Goal: Task Accomplishment & Management: Use online tool/utility

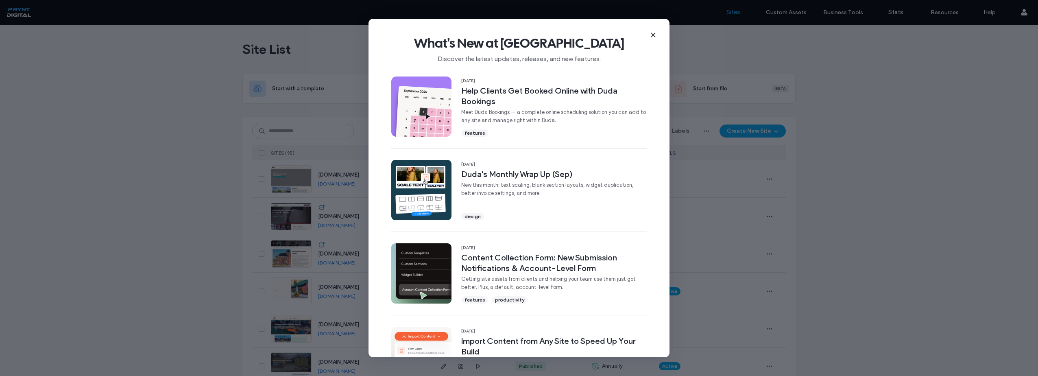
click at [653, 35] on use at bounding box center [653, 35] width 4 height 4
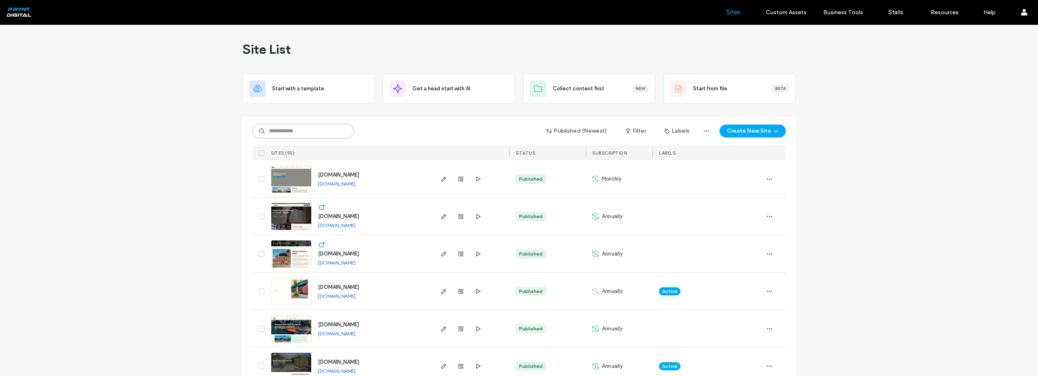
click at [328, 132] on input at bounding box center [303, 131] width 102 height 15
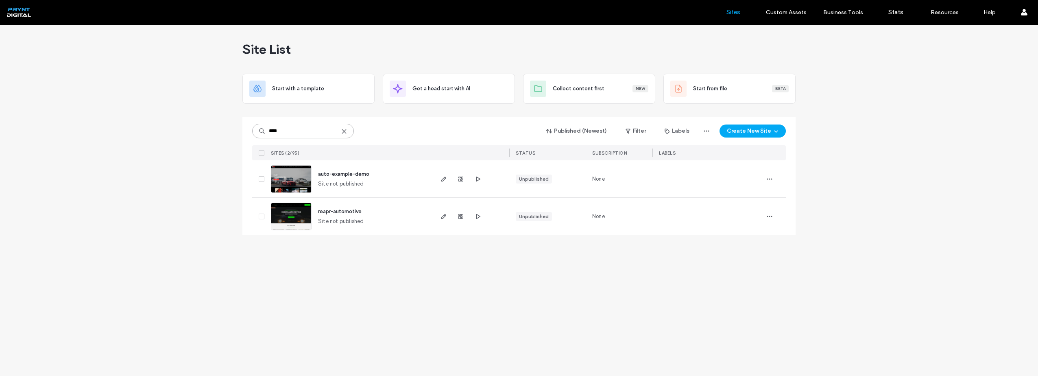
drag, startPoint x: 302, startPoint y: 132, endPoint x: 249, endPoint y: 132, distance: 53.3
click at [252, 130] on div "**** Published (Newest) Filter Labels Create New Site SITES (2/95) STATUS SUBSC…" at bounding box center [519, 176] width 553 height 118
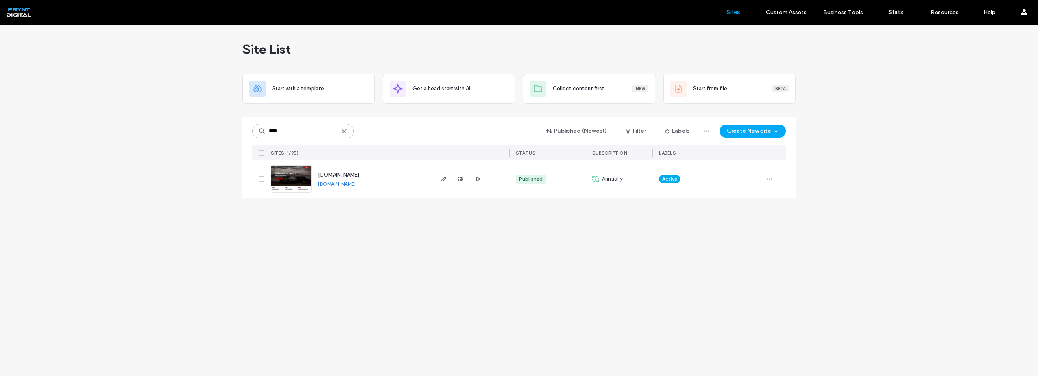
type input "****"
click at [359, 173] on span "www.adrclouisville.com" at bounding box center [338, 175] width 41 height 6
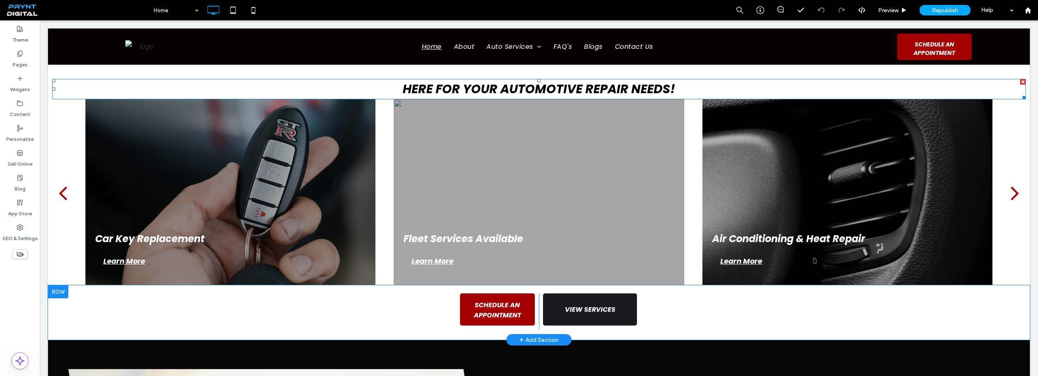
scroll to position [366, 0]
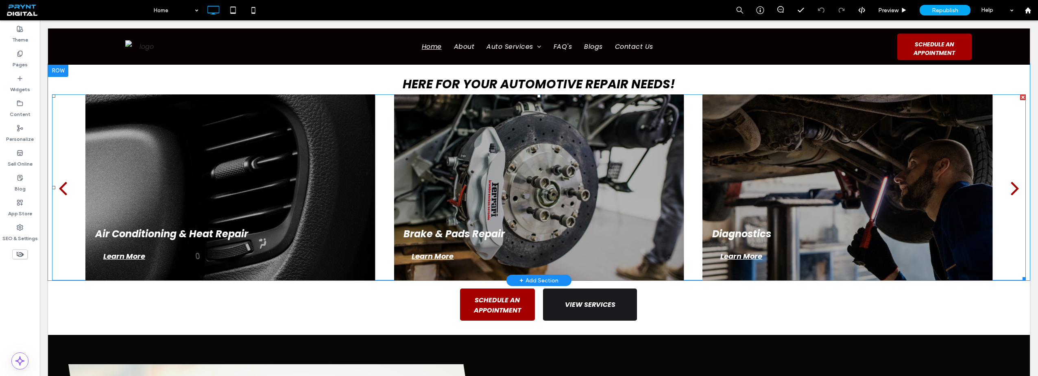
click at [68, 191] on button "back" at bounding box center [63, 187] width 22 height 37
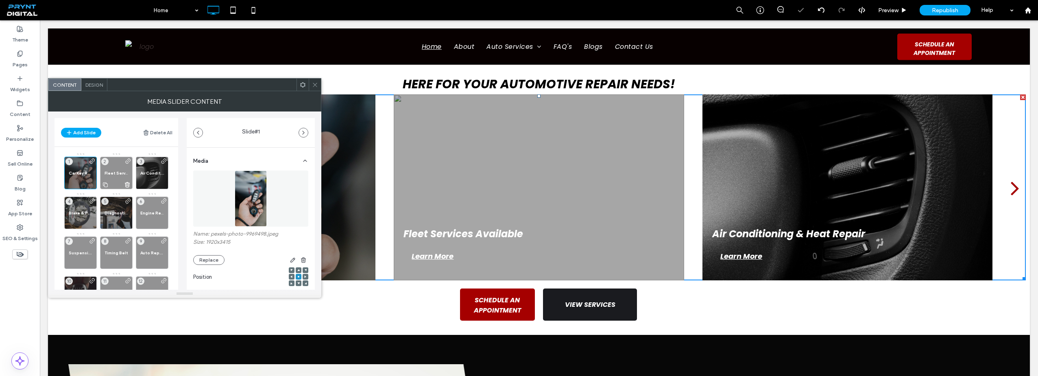
click at [115, 173] on span "Fleet Services Available" at bounding box center [117, 172] width 24 height 5
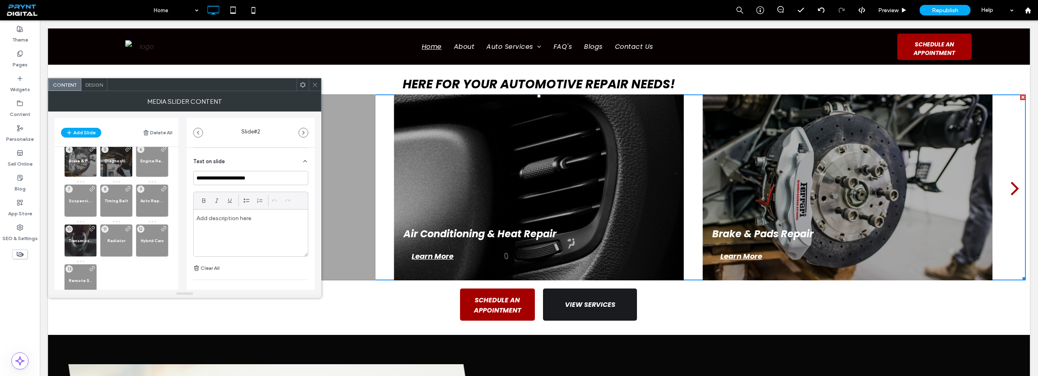
scroll to position [73, 0]
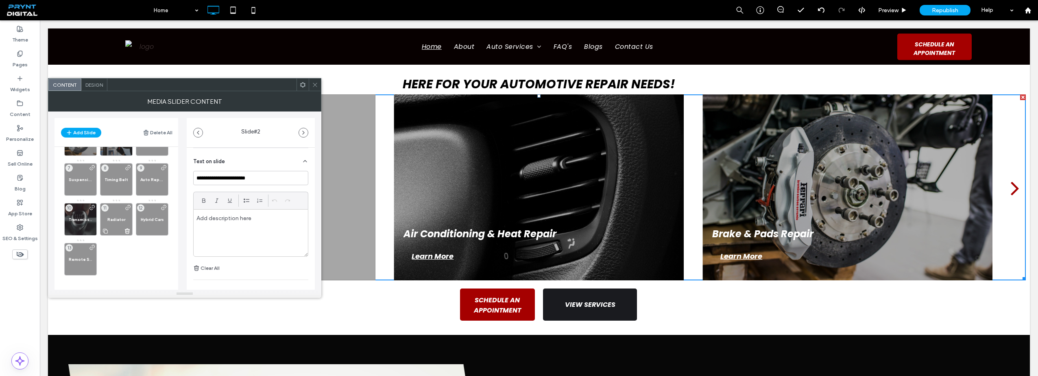
click at [119, 221] on span "Radiator" at bounding box center [117, 219] width 24 height 5
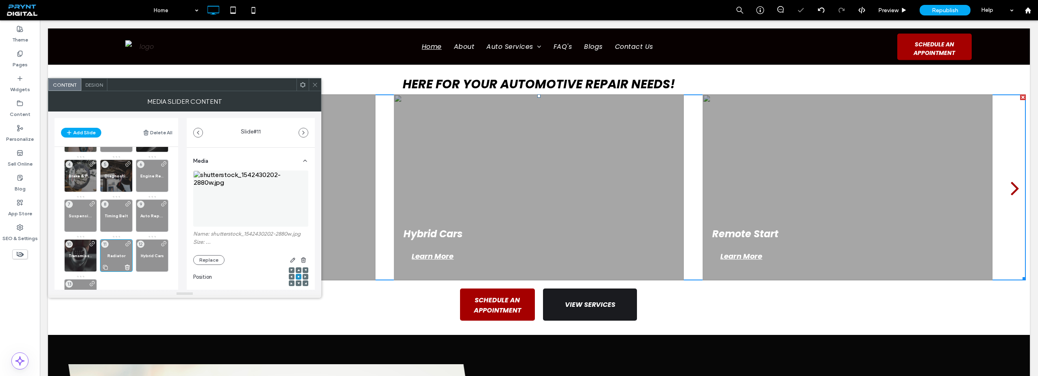
scroll to position [33, 0]
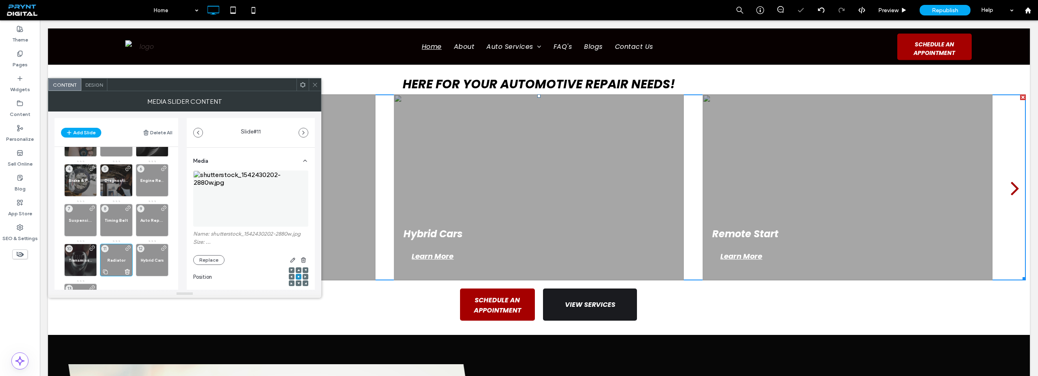
click at [119, 221] on span "Timing Belt" at bounding box center [117, 220] width 24 height 5
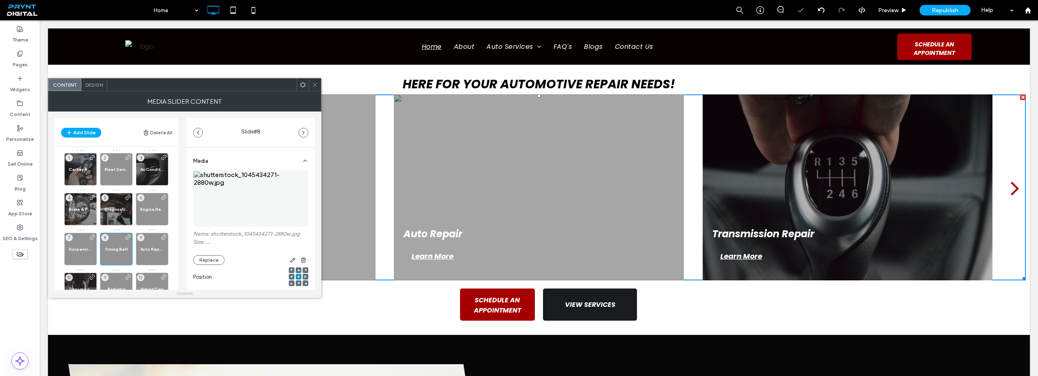
scroll to position [0, 0]
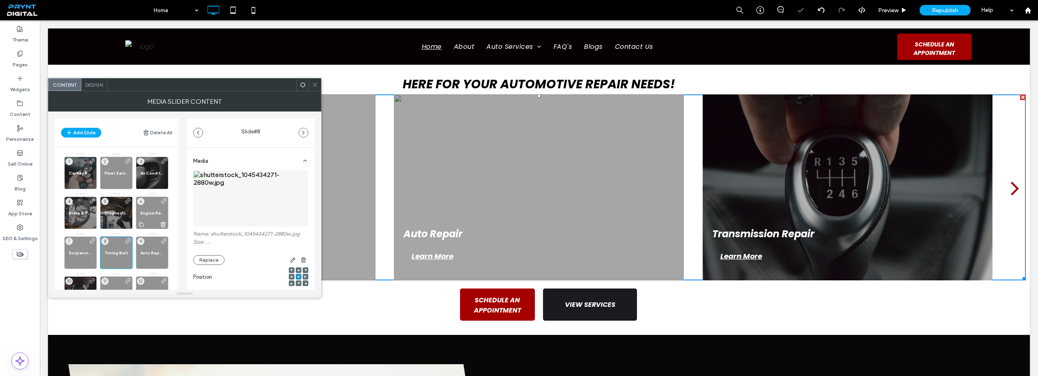
click at [148, 215] on span "Engine Repair" at bounding box center [152, 212] width 24 height 5
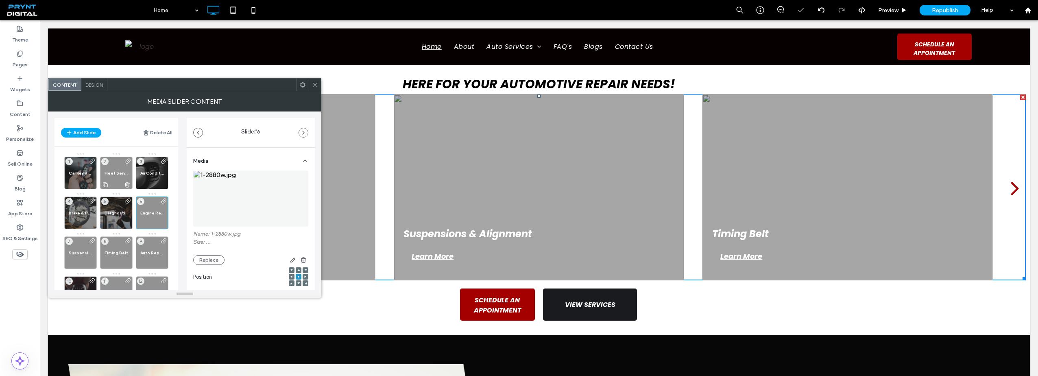
click at [124, 167] on div "Fleet Services Available 2" at bounding box center [116, 173] width 33 height 33
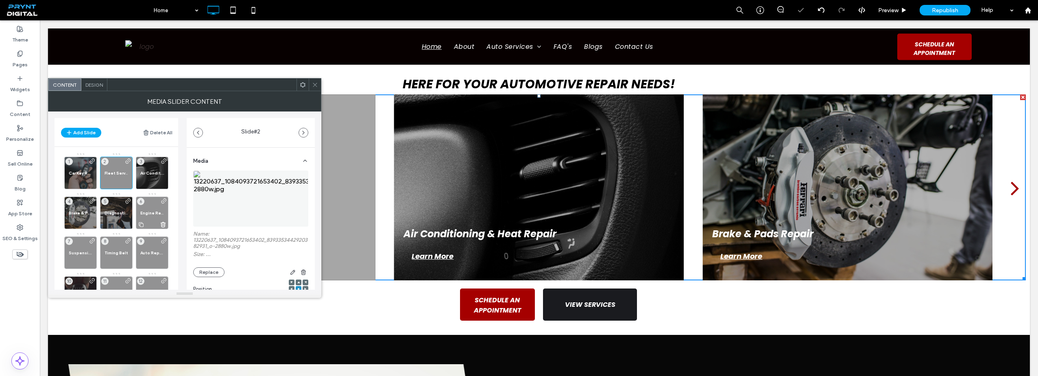
click at [156, 213] on span "Engine Repair" at bounding box center [152, 212] width 24 height 5
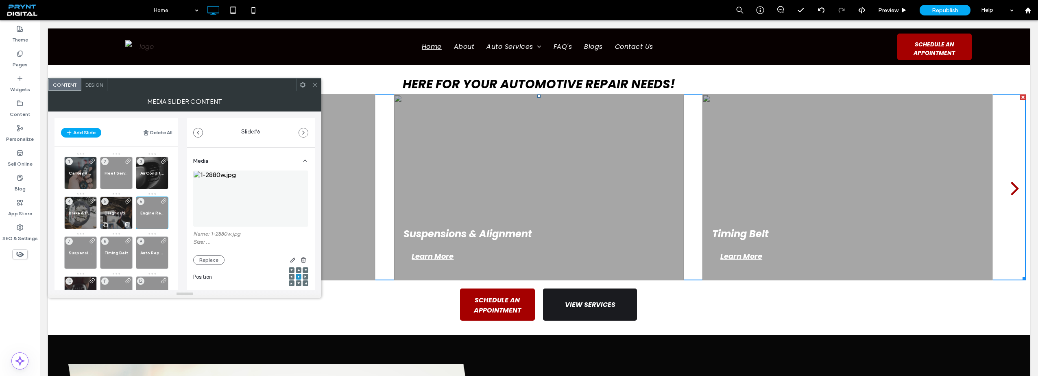
click at [111, 214] on span "Diagnostics" at bounding box center [117, 212] width 24 height 5
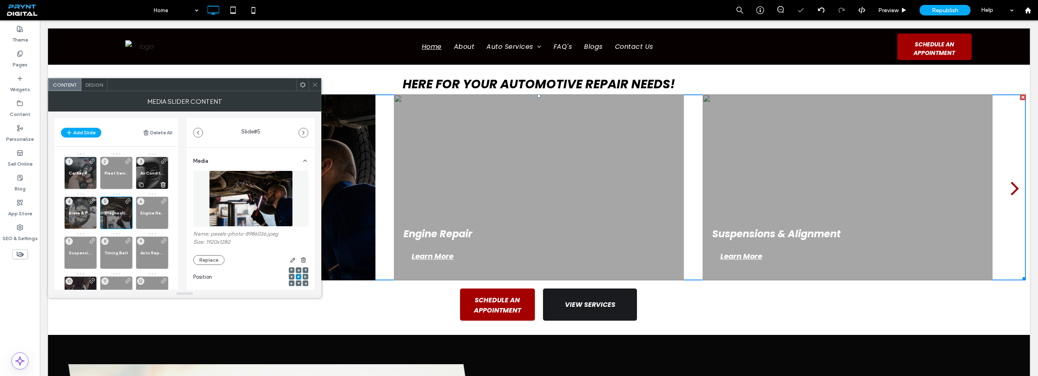
click at [153, 175] on span "Air Conditioning & Heat Repair" at bounding box center [152, 172] width 24 height 5
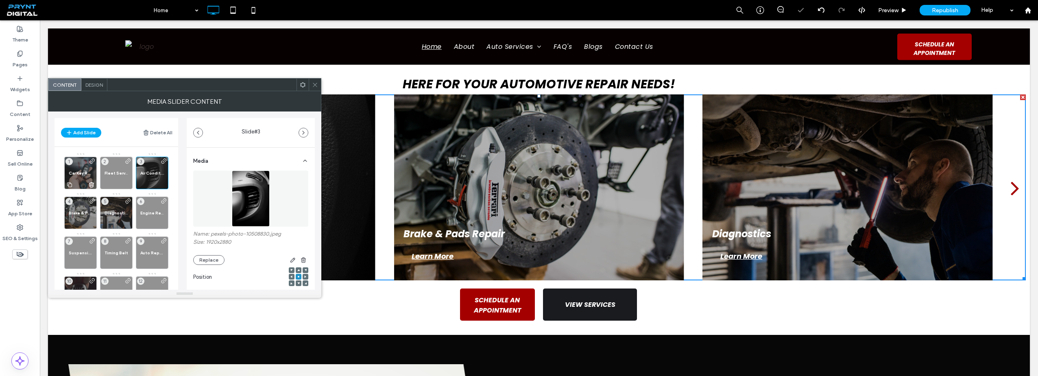
click at [77, 170] on span "Car Key Replacement" at bounding box center [81, 172] width 24 height 5
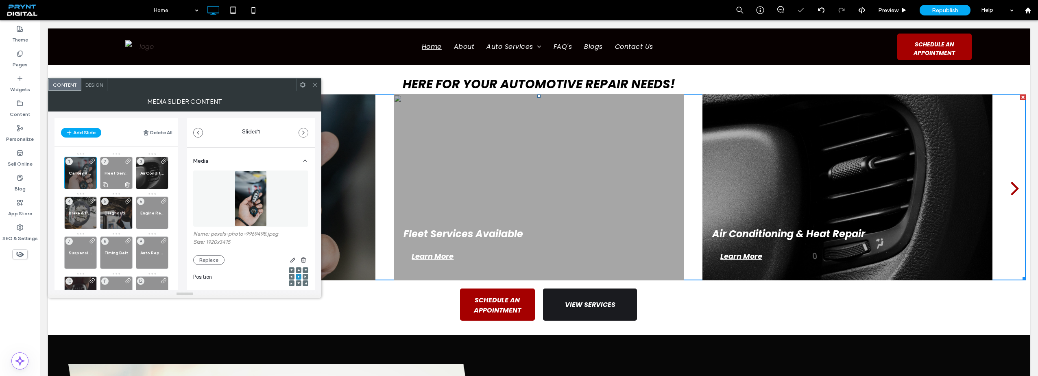
click at [105, 174] on span "Fleet Services Available" at bounding box center [117, 172] width 24 height 5
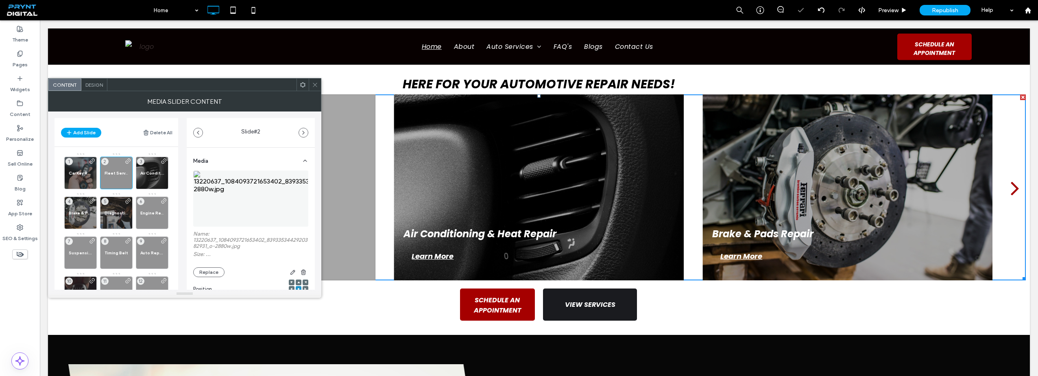
click at [316, 84] on icon at bounding box center [315, 85] width 6 height 6
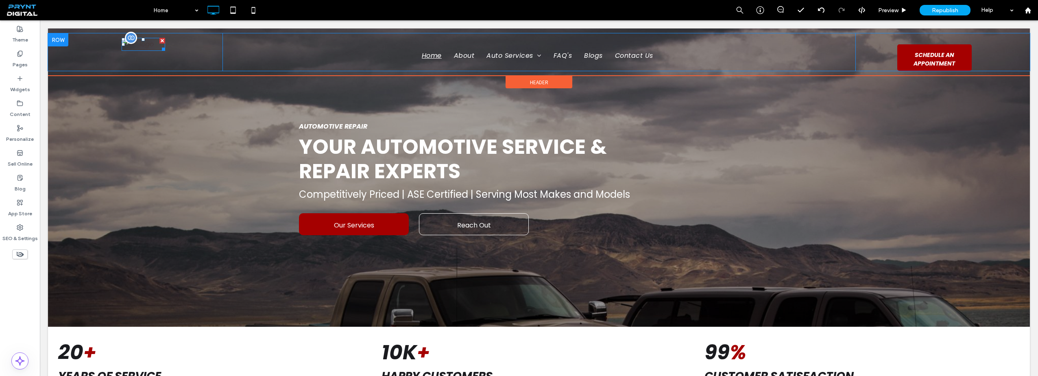
click at [131, 43] on div at bounding box center [131, 38] width 12 height 12
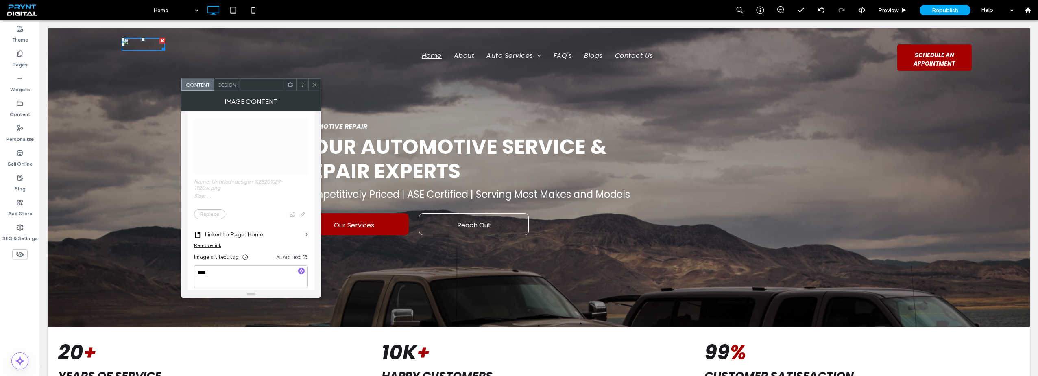
scroll to position [41, 0]
click at [224, 198] on span "Name: Untitled+design+%2820%29-1920w.png Size: ... Replace" at bounding box center [251, 184] width 114 height 117
click at [213, 234] on span "Name: Untitled+design+%2820%29-1920w.png Size: ... Replace" at bounding box center [251, 184] width 114 height 117
click at [26, 11] on span at bounding box center [77, 10] width 143 height 16
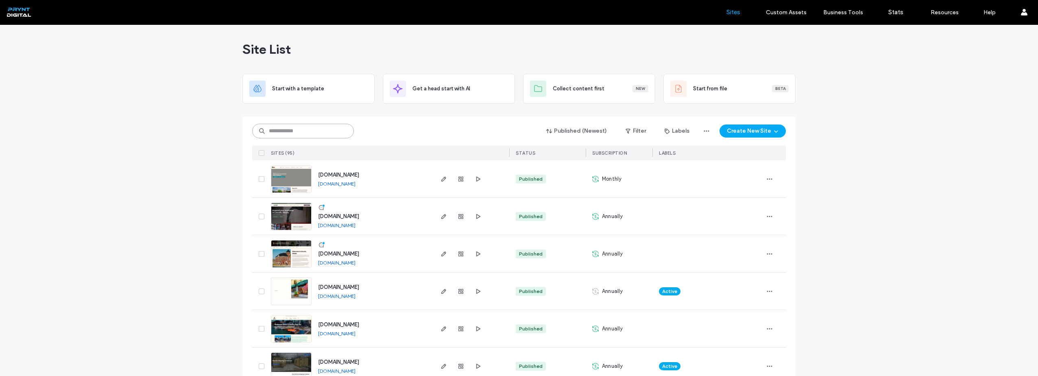
click at [285, 131] on input at bounding box center [303, 131] width 102 height 15
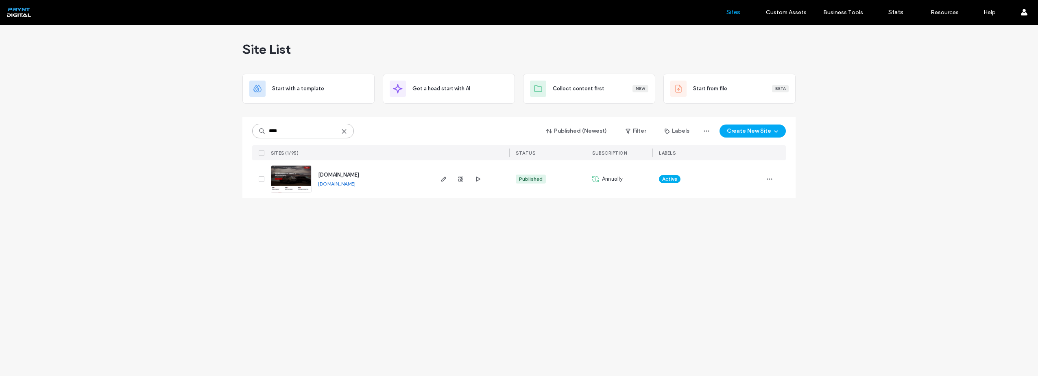
type input "****"
click at [359, 174] on span "www.adrclouisville.com" at bounding box center [338, 175] width 41 height 6
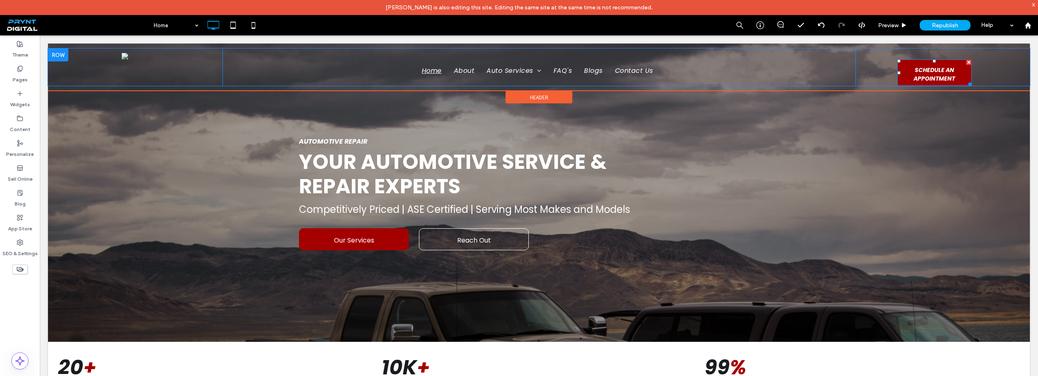
click at [929, 73] on span "SCHEDULE AN APPOINTMENT" at bounding box center [934, 74] width 73 height 30
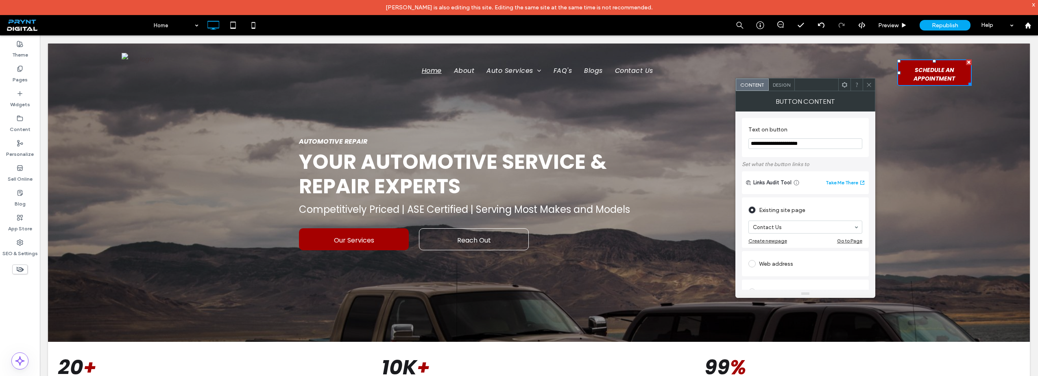
click at [867, 84] on icon at bounding box center [869, 85] width 6 height 6
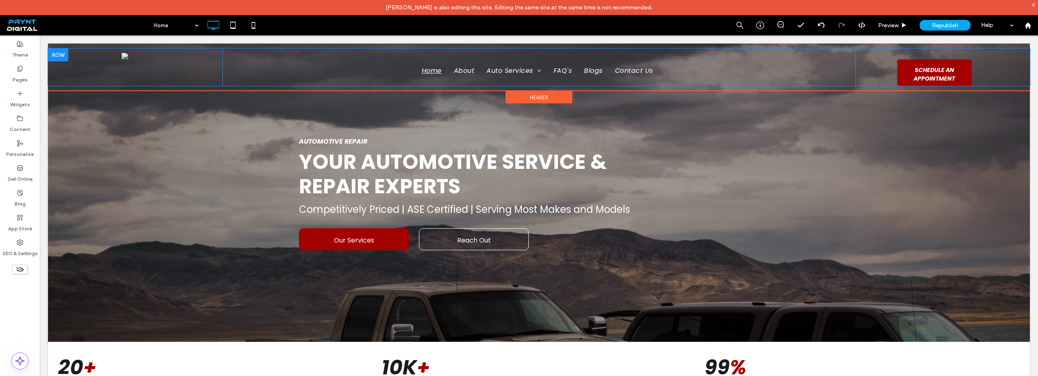
click at [915, 70] on span "SCHEDULE AN APPOINTMENT" at bounding box center [934, 74] width 73 height 30
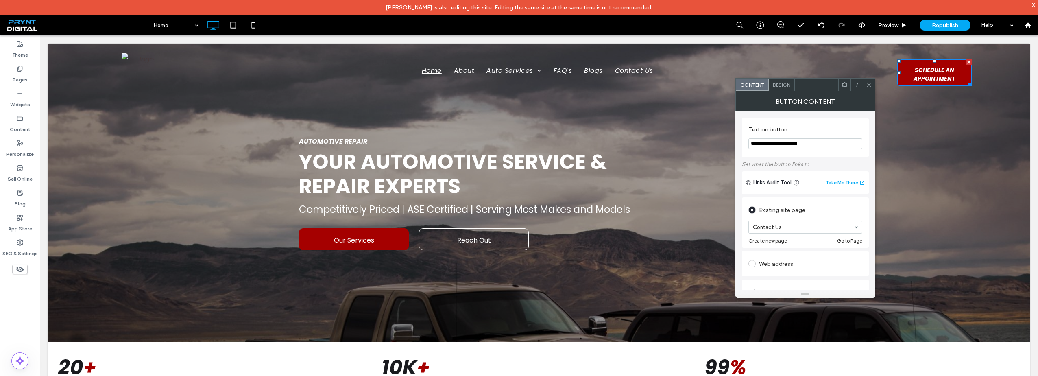
click at [776, 85] on span "Design" at bounding box center [781, 85] width 17 height 6
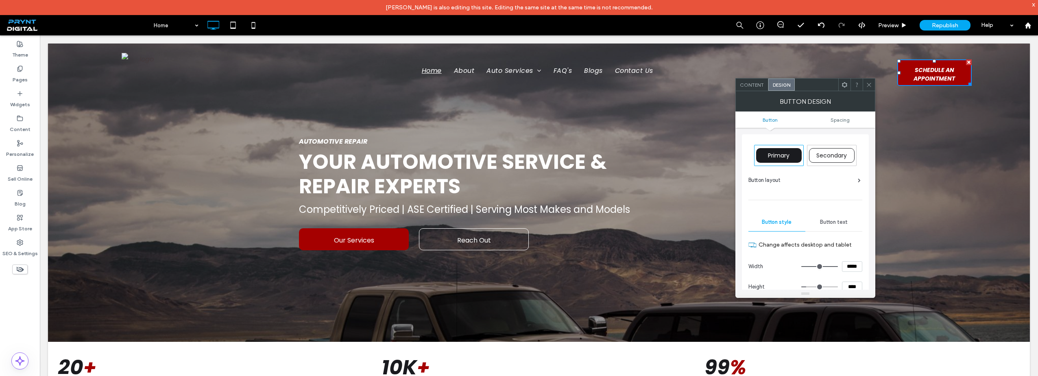
click at [749, 89] on div "Content" at bounding box center [752, 85] width 33 height 12
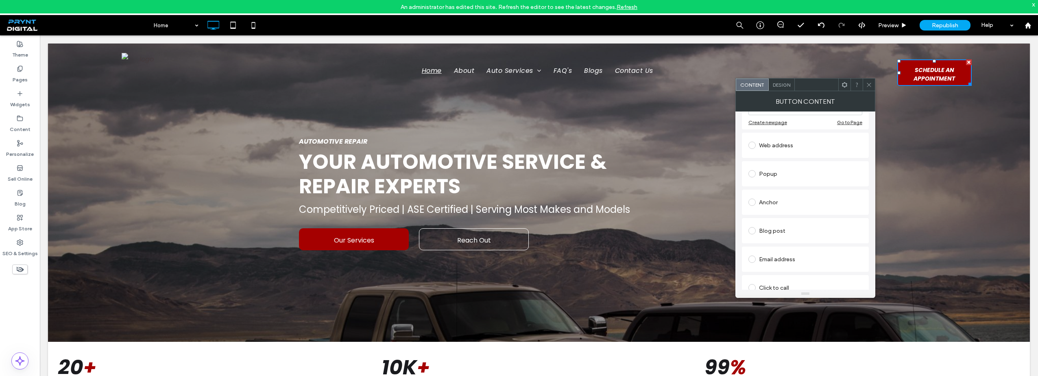
scroll to position [122, 0]
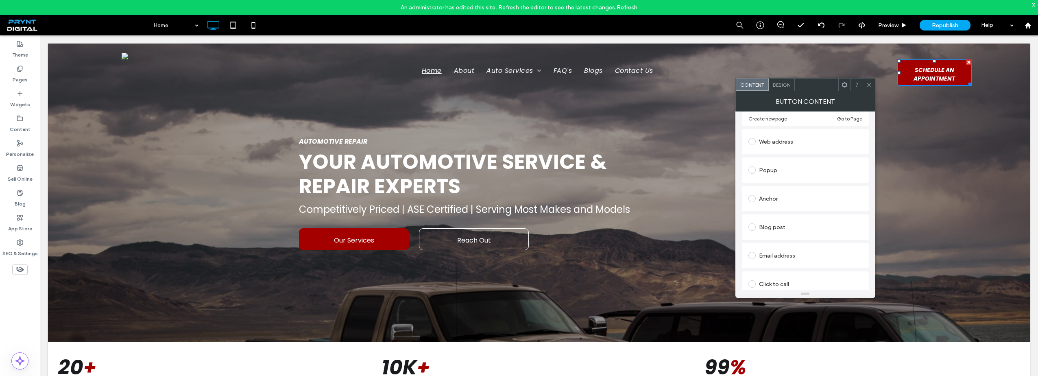
click at [770, 164] on div "Popup" at bounding box center [806, 170] width 114 height 17
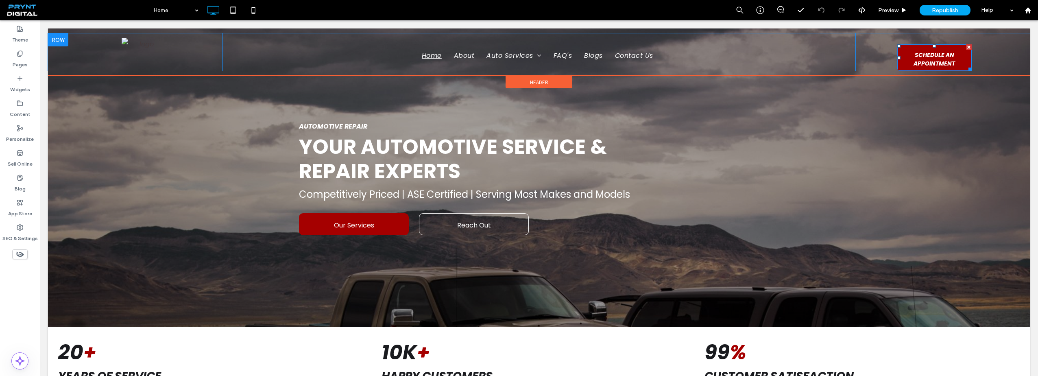
click at [918, 58] on span "SCHEDULE AN APPOINTMENT" at bounding box center [934, 59] width 73 height 30
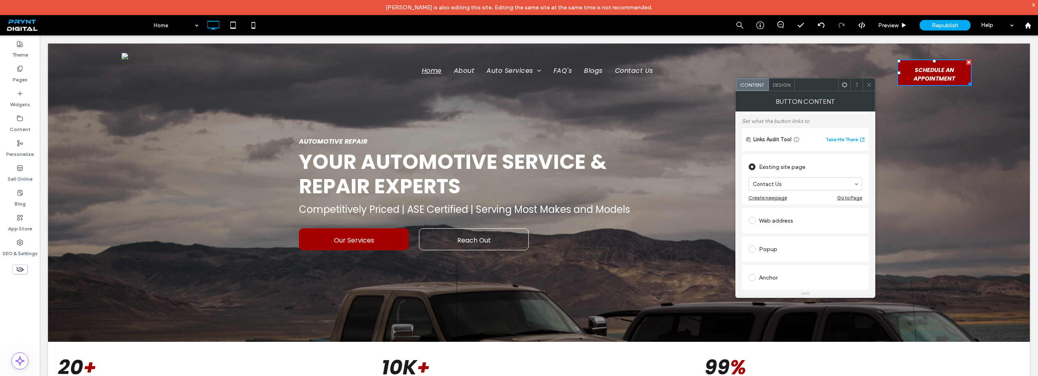
scroll to position [41, 0]
click at [754, 170] on span at bounding box center [752, 169] width 7 height 7
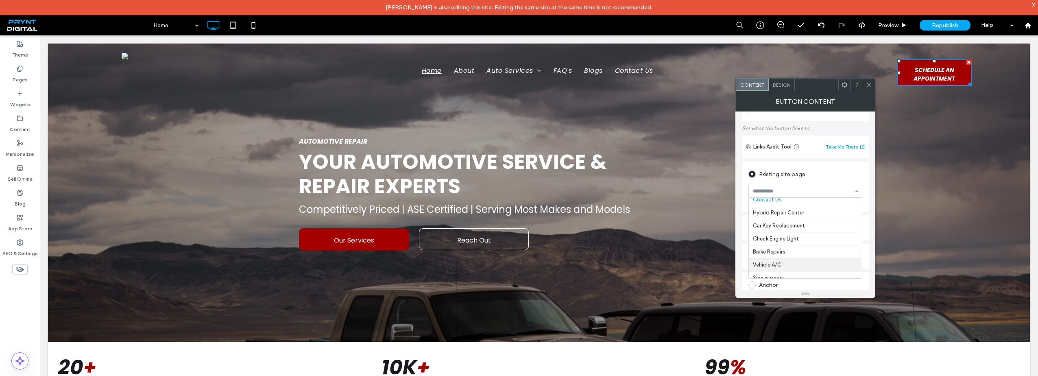
scroll to position [258, 0]
click at [774, 177] on div "Existing site page" at bounding box center [806, 174] width 114 height 13
click at [777, 231] on div "Web address" at bounding box center [806, 227] width 114 height 13
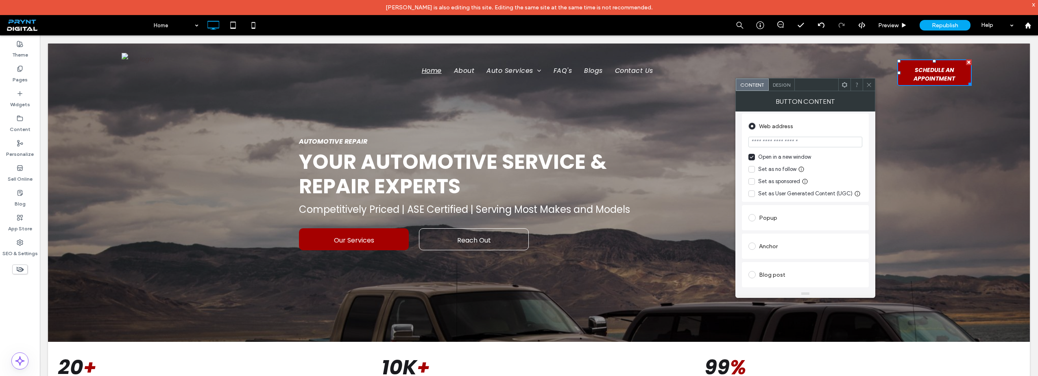
scroll to position [117, 0]
click at [754, 214] on span at bounding box center [752, 212] width 7 height 7
click at [756, 194] on label at bounding box center [754, 190] width 11 height 7
click at [755, 268] on span at bounding box center [752, 269] width 7 height 7
click at [761, 225] on div "Email address" at bounding box center [806, 220] width 114 height 13
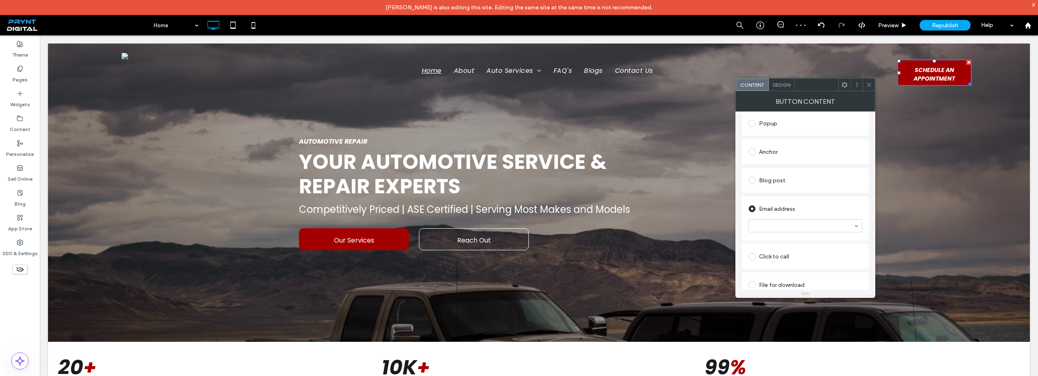
click at [760, 254] on div "Click to call" at bounding box center [806, 256] width 114 height 13
click at [762, 271] on div "File for download" at bounding box center [806, 277] width 114 height 13
click at [786, 85] on span "Design" at bounding box center [781, 85] width 17 height 6
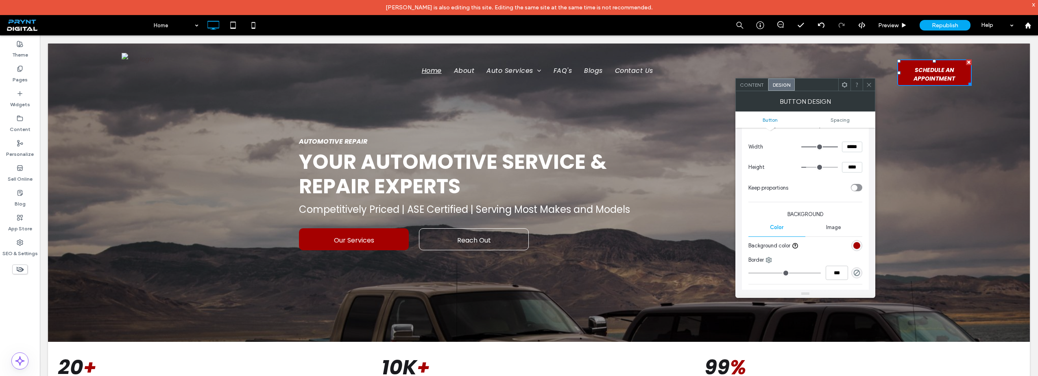
scroll to position [122, 0]
click at [755, 88] on div "Content" at bounding box center [752, 85] width 33 height 12
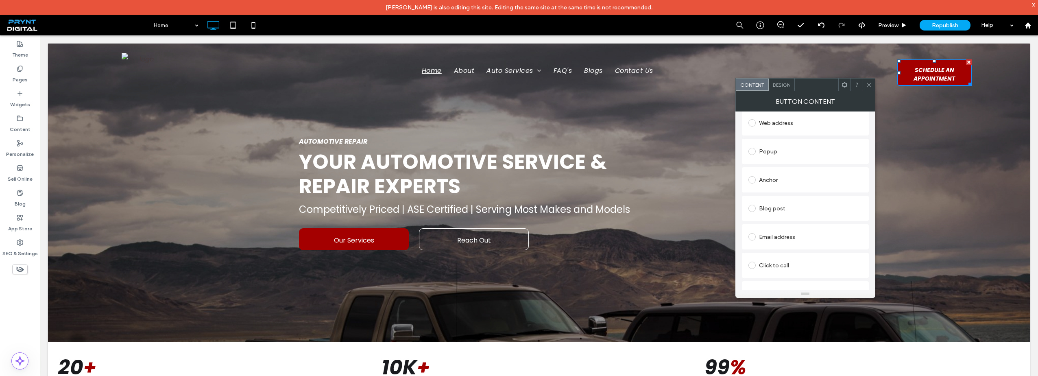
scroll to position [158, 0]
click at [924, 71] on span "SCHEDULE AN APPOINTMENT" at bounding box center [934, 74] width 73 height 30
click at [864, 84] on div at bounding box center [869, 85] width 12 height 12
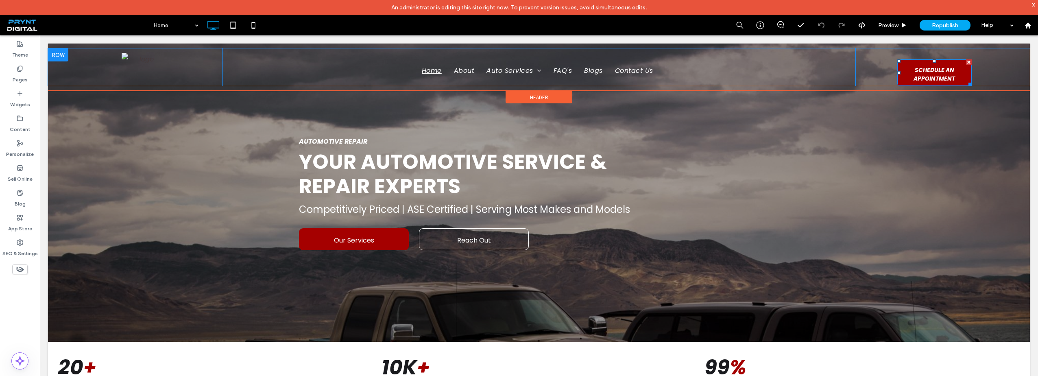
click at [937, 64] on span "SCHEDULE AN APPOINTMENT" at bounding box center [934, 74] width 73 height 30
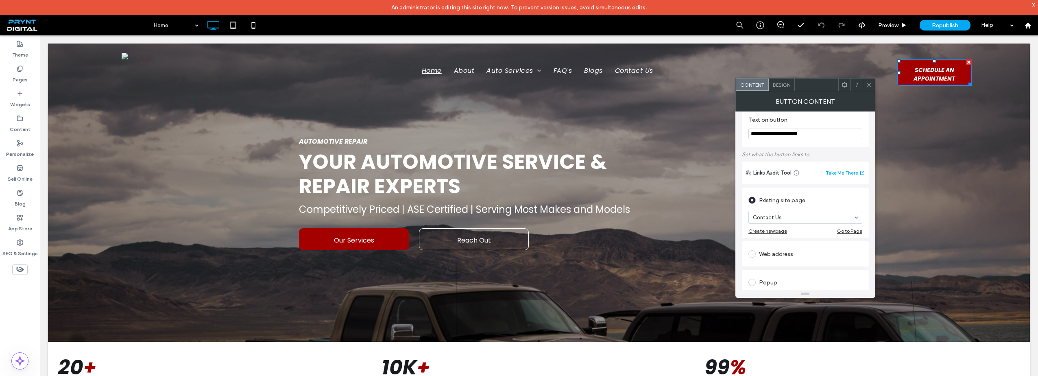
scroll to position [0, 0]
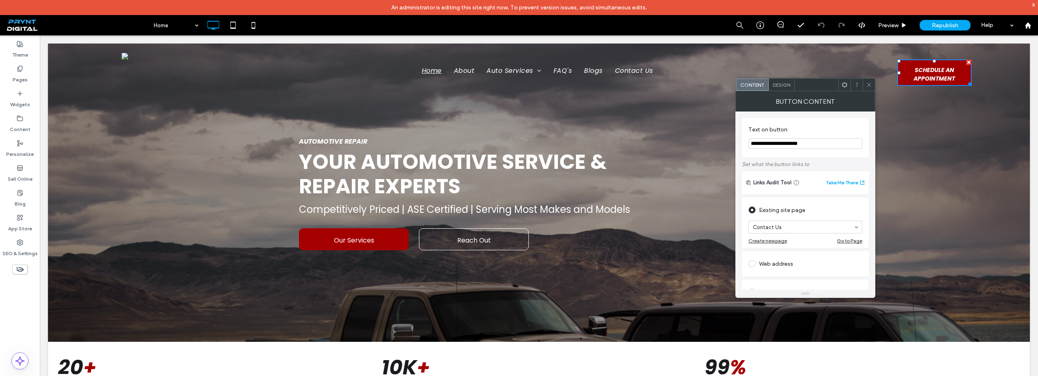
click at [846, 88] on span at bounding box center [845, 85] width 6 height 12
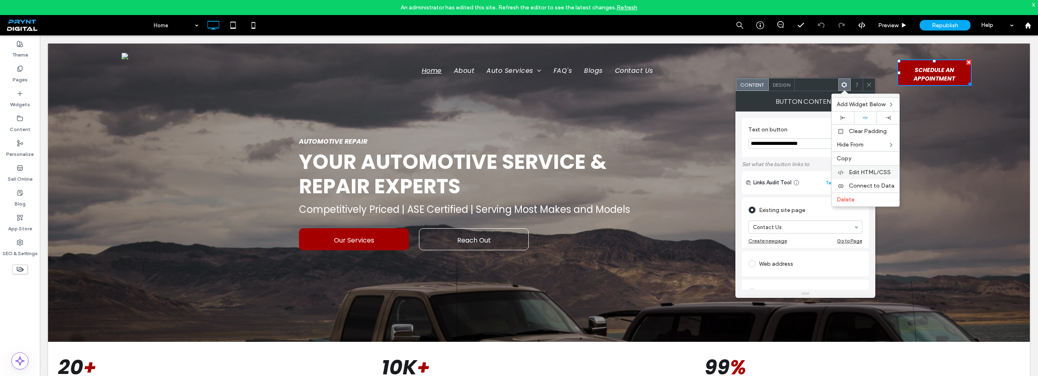
click at [865, 173] on span "Edit HTML/CSS" at bounding box center [870, 172] width 42 height 7
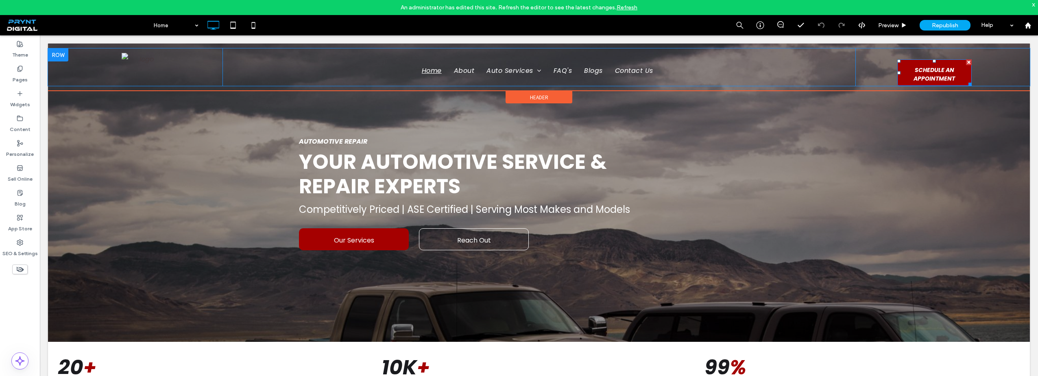
click at [924, 71] on span "SCHEDULE AN APPOINTMENT" at bounding box center [934, 74] width 73 height 30
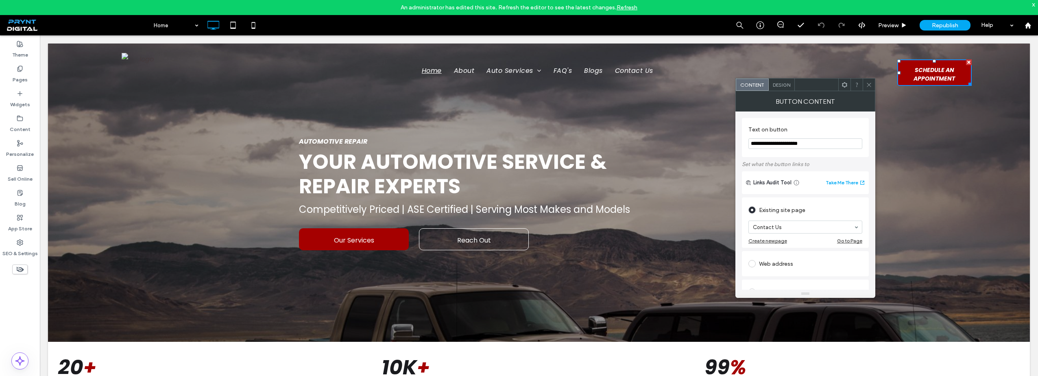
click at [845, 87] on use at bounding box center [844, 84] width 5 height 5
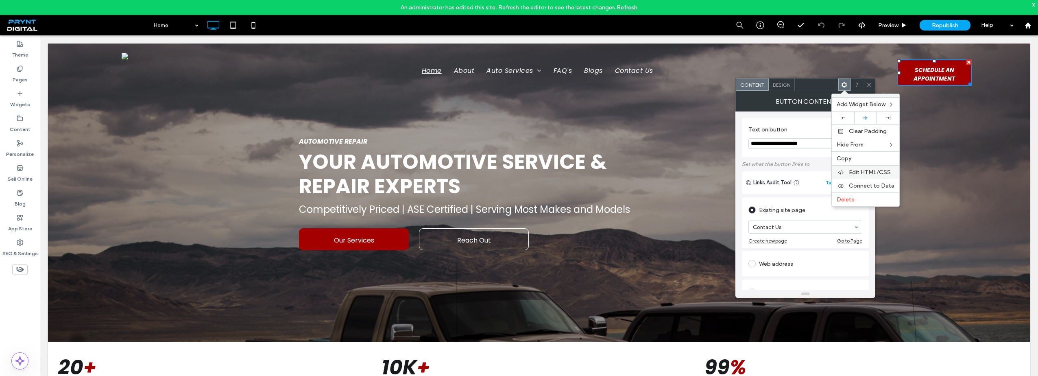
click at [869, 173] on span "Edit HTML/CSS" at bounding box center [870, 172] width 42 height 7
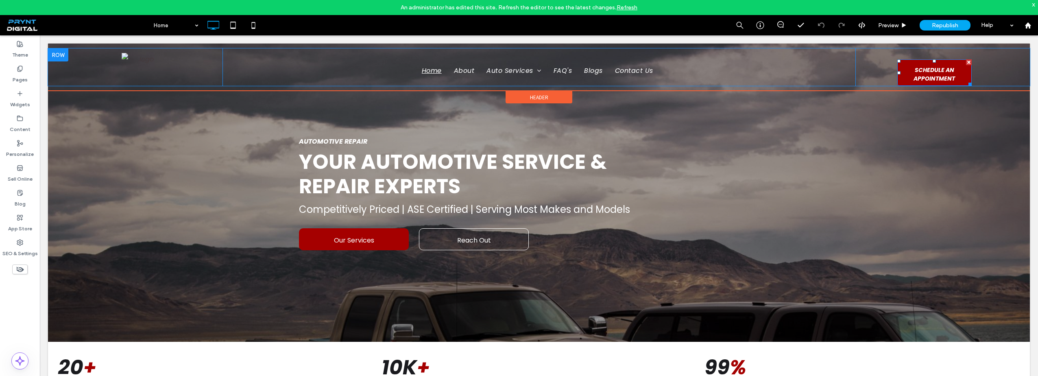
click at [926, 72] on span "SCHEDULE AN APPOINTMENT" at bounding box center [934, 74] width 73 height 30
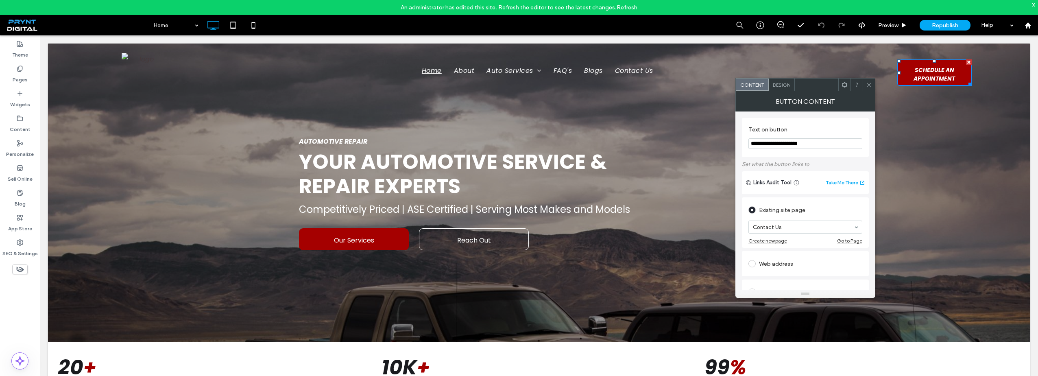
click at [791, 86] on span "Design" at bounding box center [781, 85] width 17 height 6
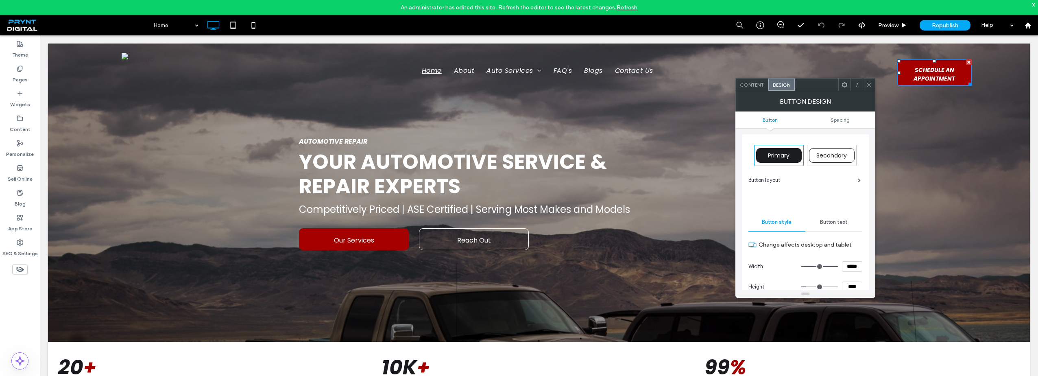
click at [848, 87] on icon at bounding box center [845, 85] width 6 height 6
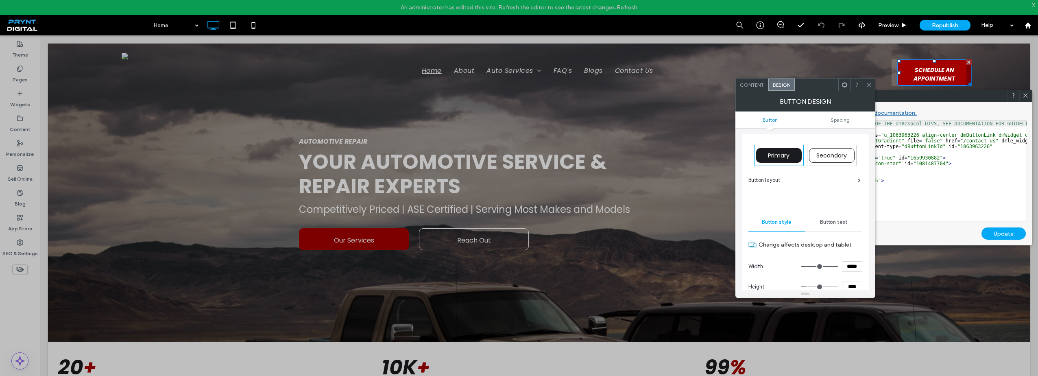
click at [928, 99] on div "HTML CSS" at bounding box center [892, 96] width 280 height 12
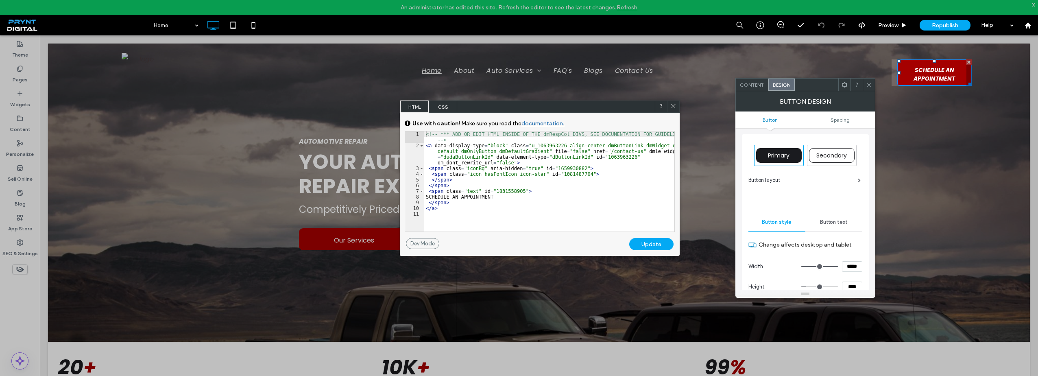
drag, startPoint x: 935, startPoint y: 96, endPoint x: 570, endPoint y: 96, distance: 365.0
click at [570, 101] on div "HTML CSS" at bounding box center [540, 107] width 280 height 12
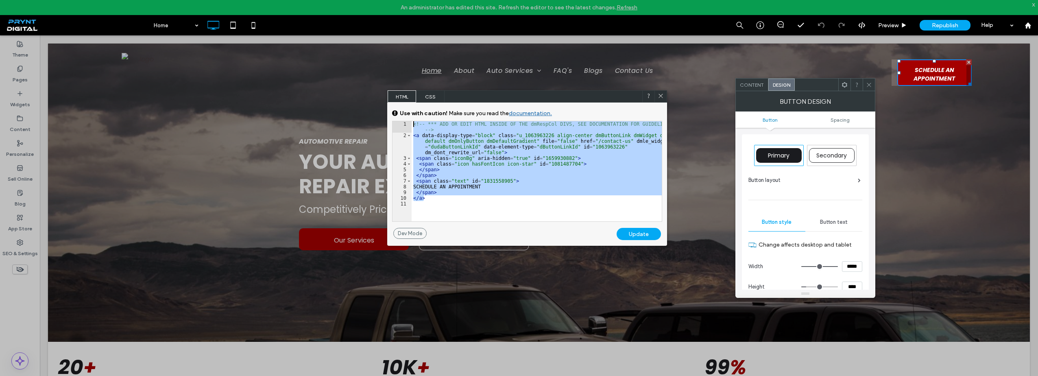
drag, startPoint x: 434, startPoint y: 198, endPoint x: 389, endPoint y: 109, distance: 99.5
click at [389, 109] on div "GENERAL CSS FOR ALL DEVICES DEVICE SPECIFIC CSS Use with caution! Make sure you…" at bounding box center [527, 165] width 280 height 125
click at [432, 98] on span "CSS" at bounding box center [430, 96] width 28 height 12
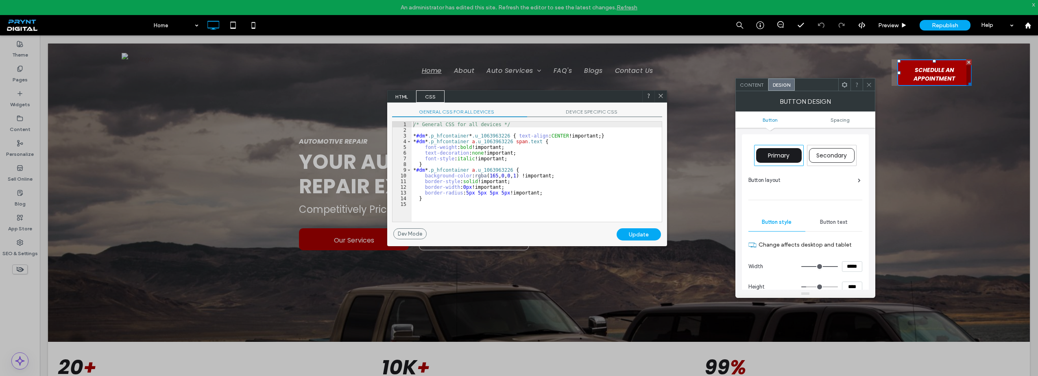
click at [402, 90] on div at bounding box center [446, 188] width 892 height 376
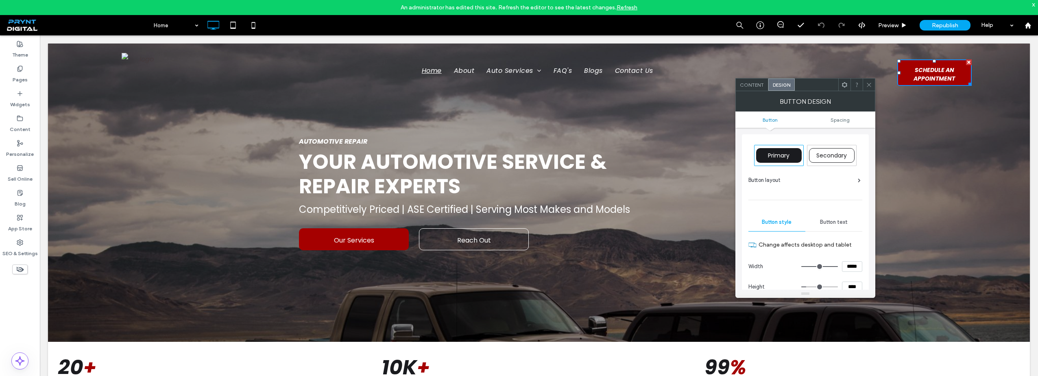
click at [843, 85] on icon at bounding box center [845, 85] width 6 height 6
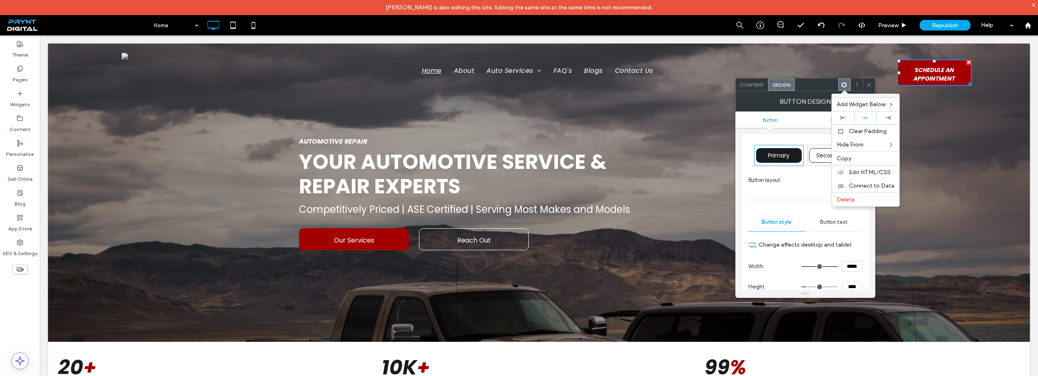
click at [818, 89] on div at bounding box center [817, 85] width 44 height 12
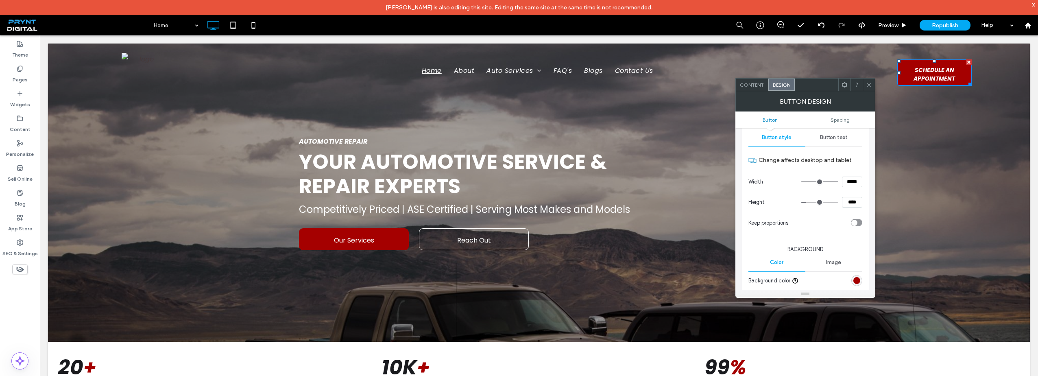
scroll to position [350, 0]
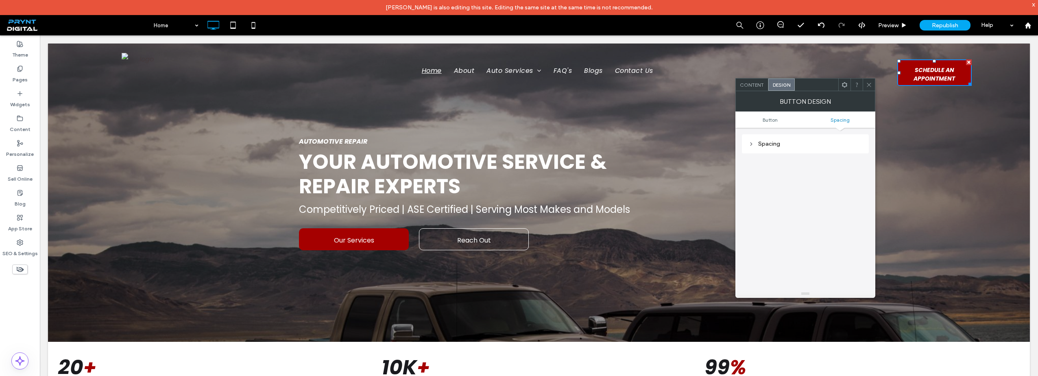
click at [845, 85] on icon at bounding box center [845, 85] width 6 height 6
click at [752, 84] on span "Content" at bounding box center [752, 85] width 24 height 6
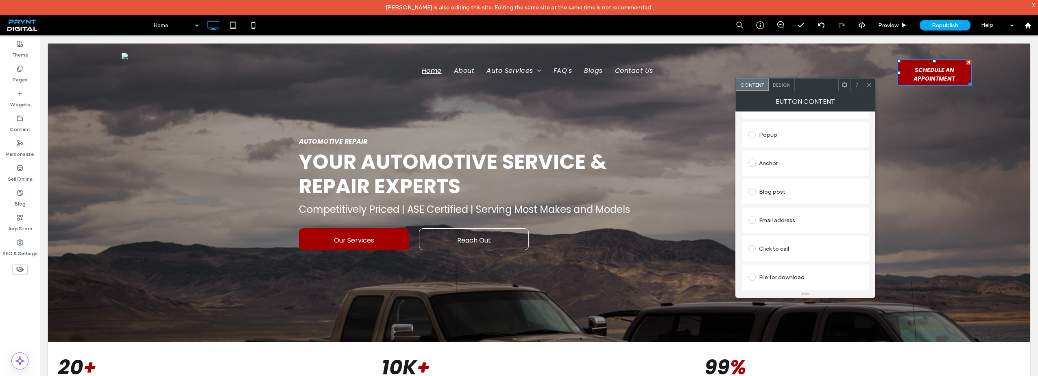
scroll to position [0, 0]
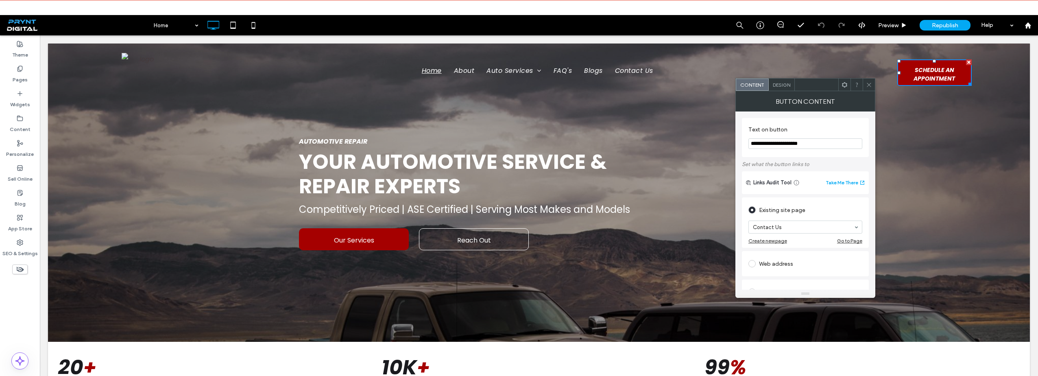
click at [847, 86] on use at bounding box center [844, 84] width 5 height 5
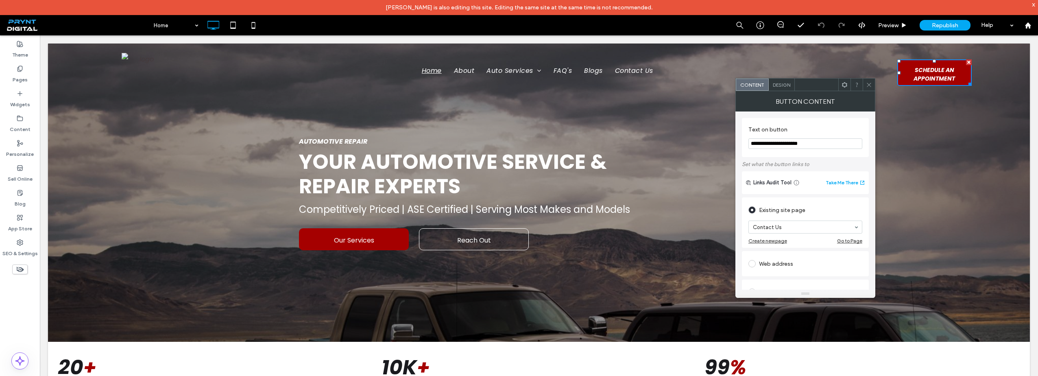
click at [858, 86] on icon at bounding box center [857, 85] width 6 height 6
click at [845, 86] on use at bounding box center [844, 84] width 5 height 5
click at [808, 91] on div "Button Content" at bounding box center [806, 101] width 140 height 20
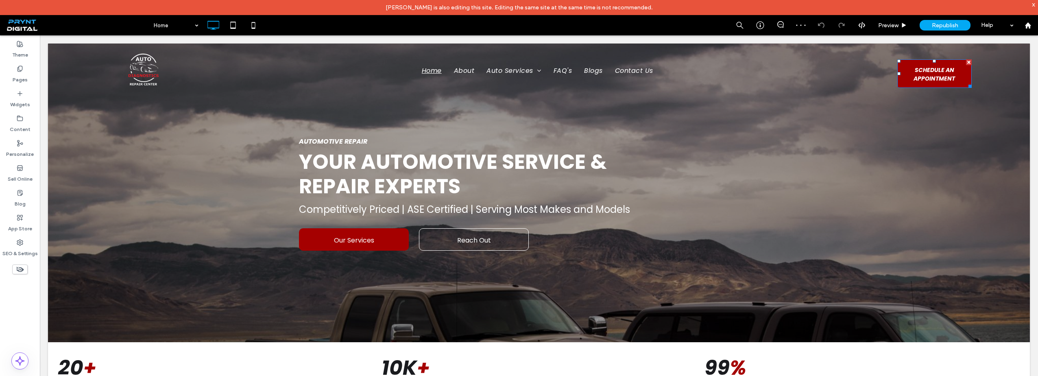
click at [924, 74] on span "SCHEDULE AN APPOINTMENT" at bounding box center [934, 74] width 73 height 30
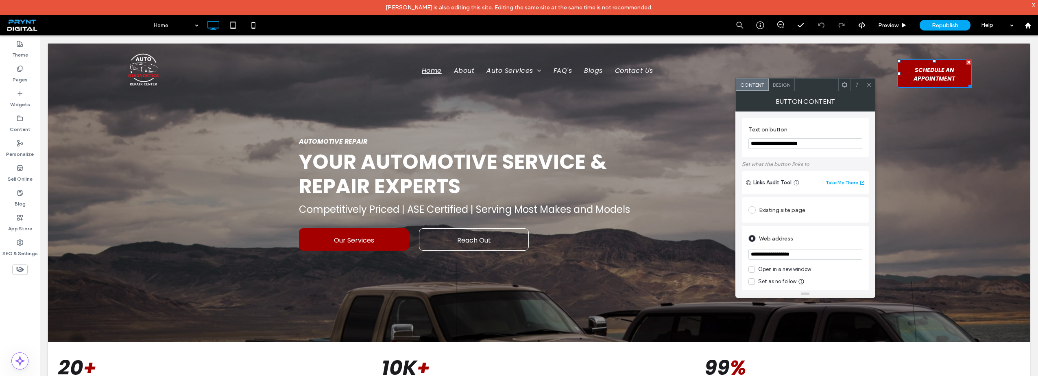
click at [784, 88] on div "Design" at bounding box center [782, 85] width 26 height 12
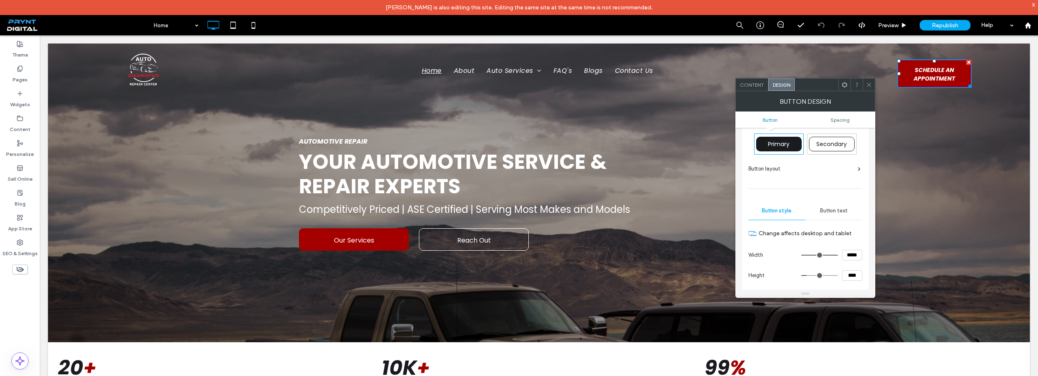
scroll to position [41, 0]
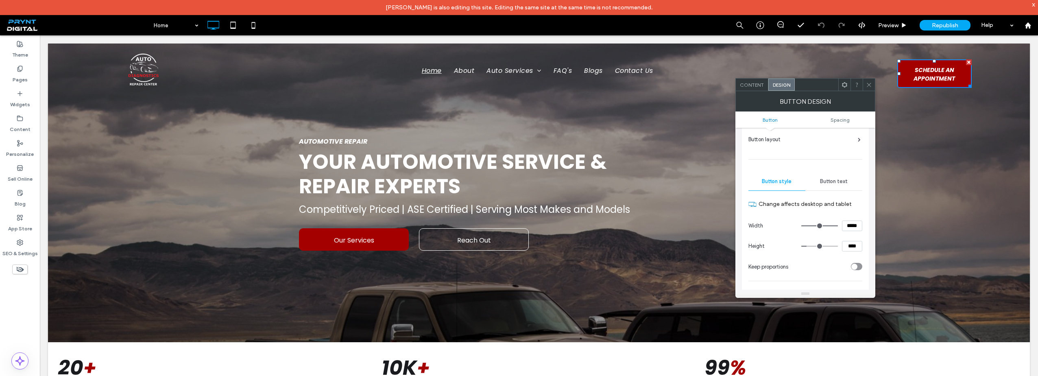
click at [834, 183] on span "Button text" at bounding box center [834, 181] width 28 height 7
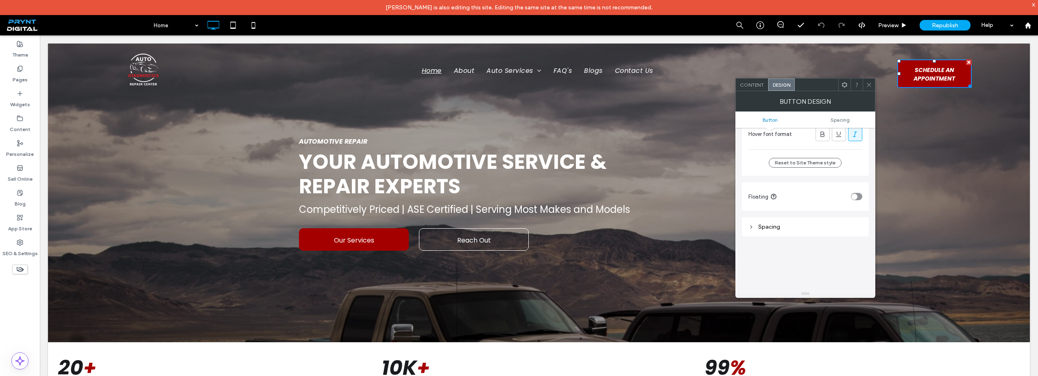
scroll to position [285, 0]
click at [762, 228] on div "Spacing" at bounding box center [806, 226] width 114 height 7
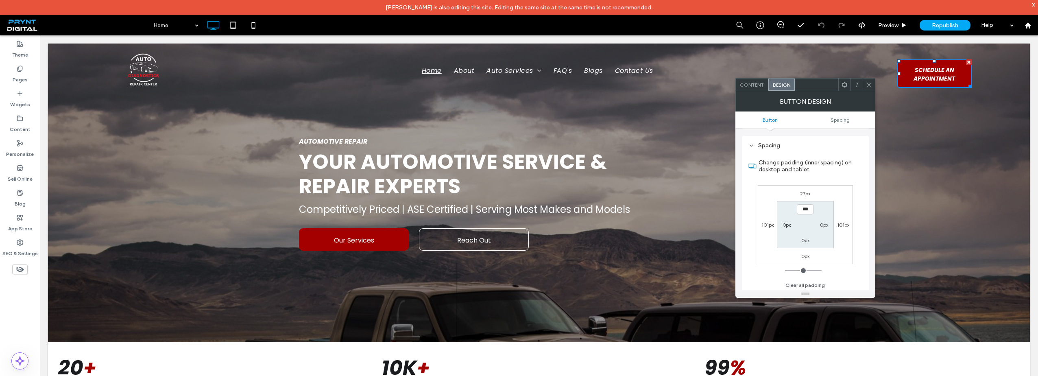
scroll to position [366, 0]
click at [805, 192] on label "27px" at bounding box center [805, 193] width 10 height 6
type input "**"
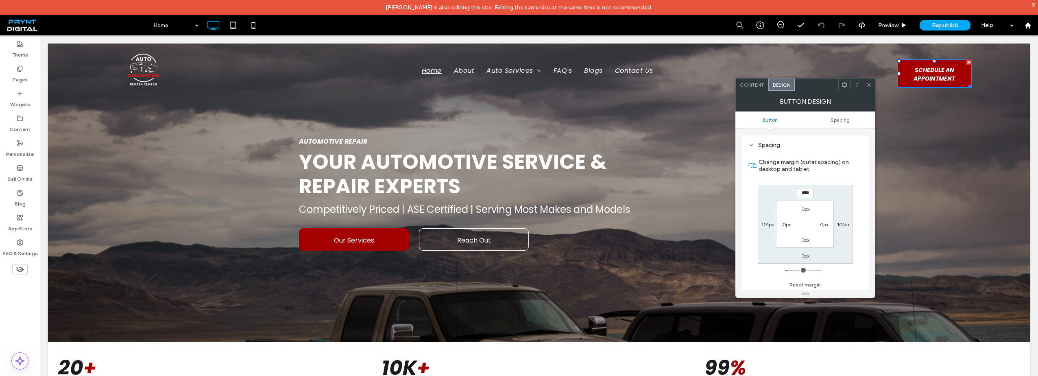
click at [850, 187] on div "**** 101px 0px 101px 0px 0px 0px 0px" at bounding box center [805, 224] width 95 height 79
click at [868, 85] on use at bounding box center [869, 85] width 4 height 4
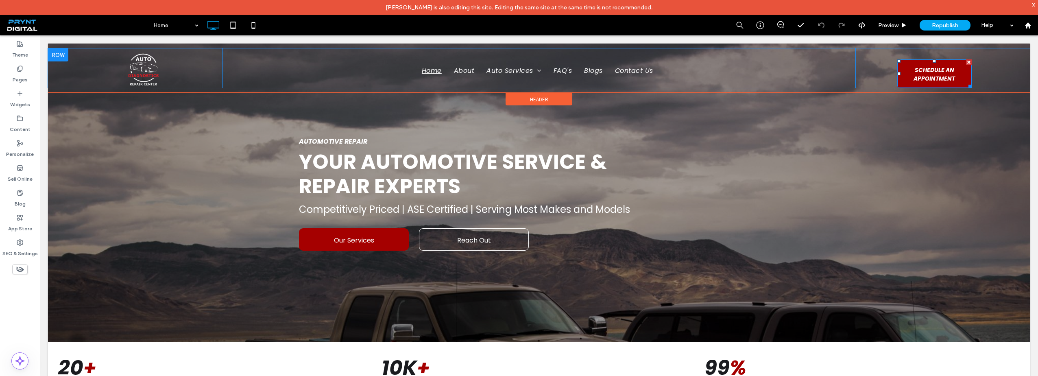
click at [933, 75] on span "SCHEDULE AN APPOINTMENT" at bounding box center [934, 74] width 73 height 30
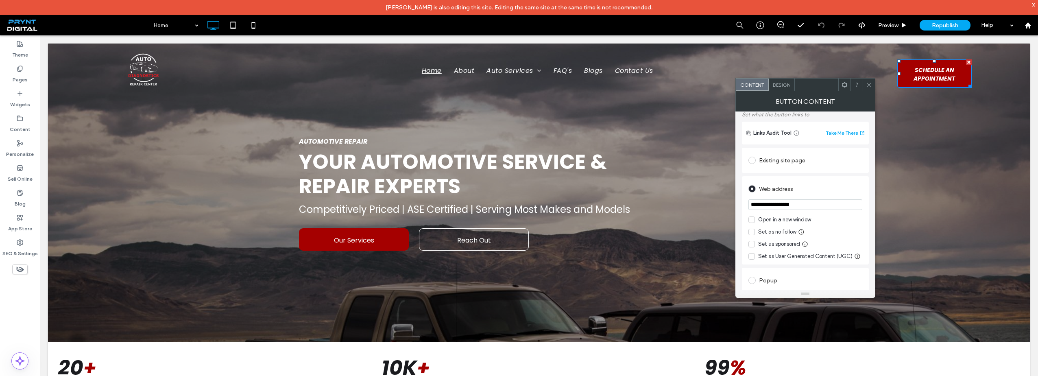
scroll to position [41, 0]
click at [785, 83] on span "Design" at bounding box center [781, 85] width 17 height 6
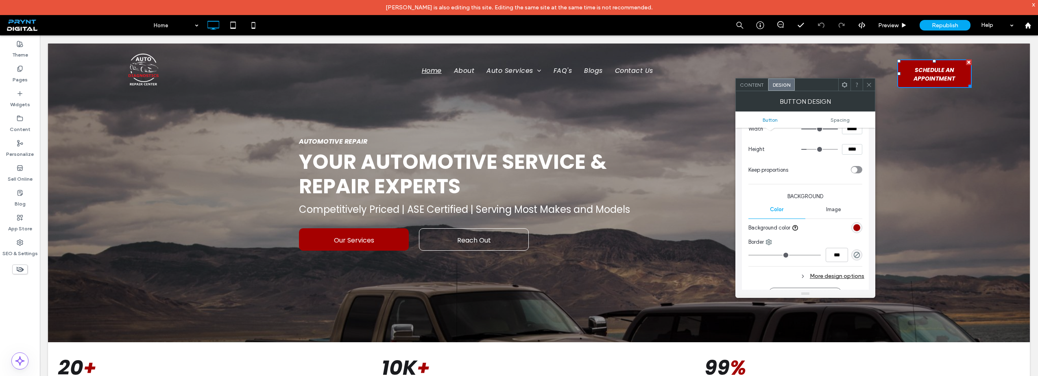
scroll to position [244, 0]
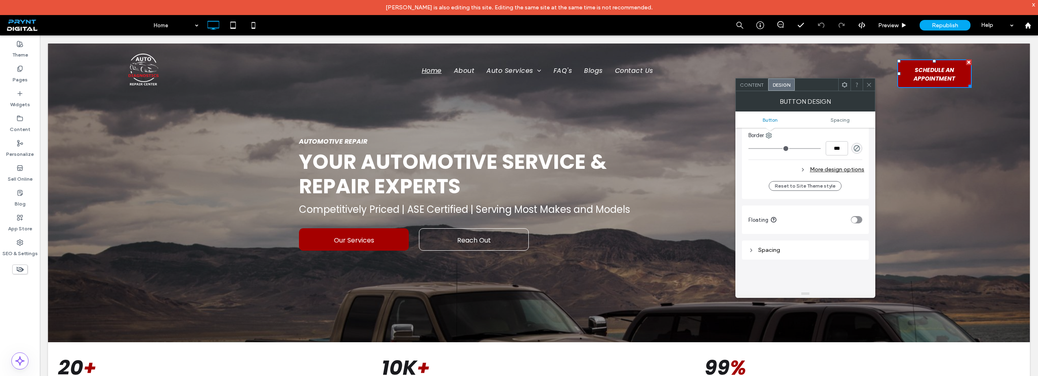
click at [784, 253] on div "Spacing" at bounding box center [806, 250] width 114 height 7
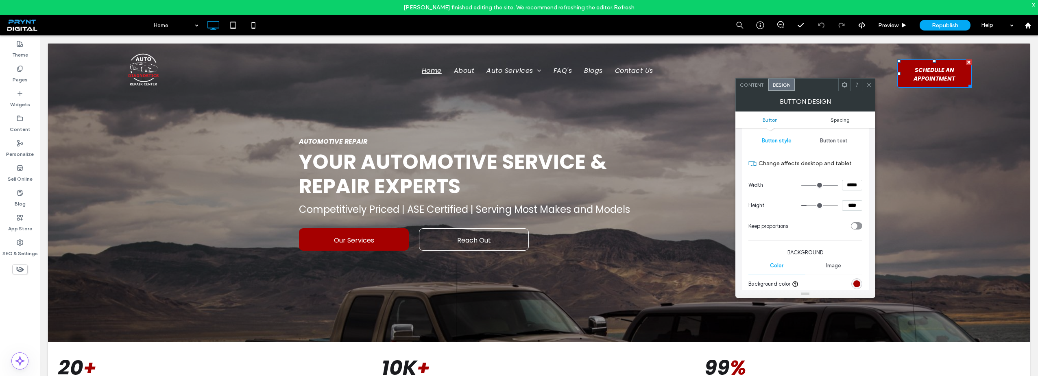
click at [838, 117] on span "Spacing" at bounding box center [840, 120] width 19 height 6
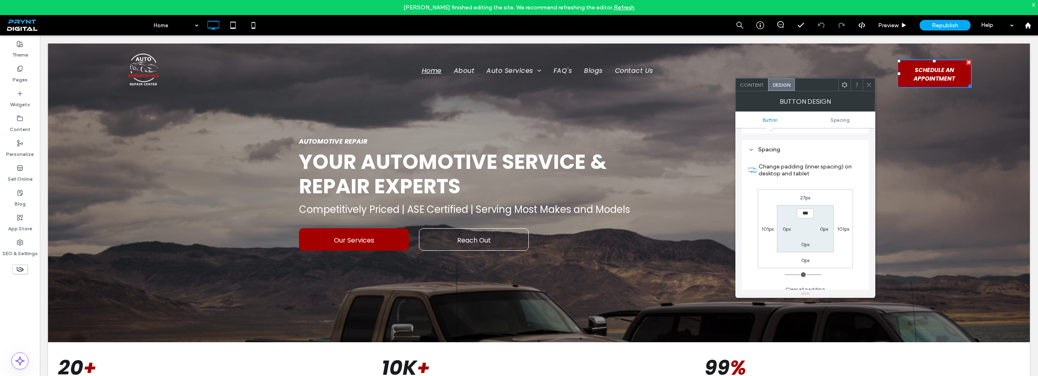
scroll to position [350, 0]
